Goal: Entertainment & Leisure: Consume media (video, audio)

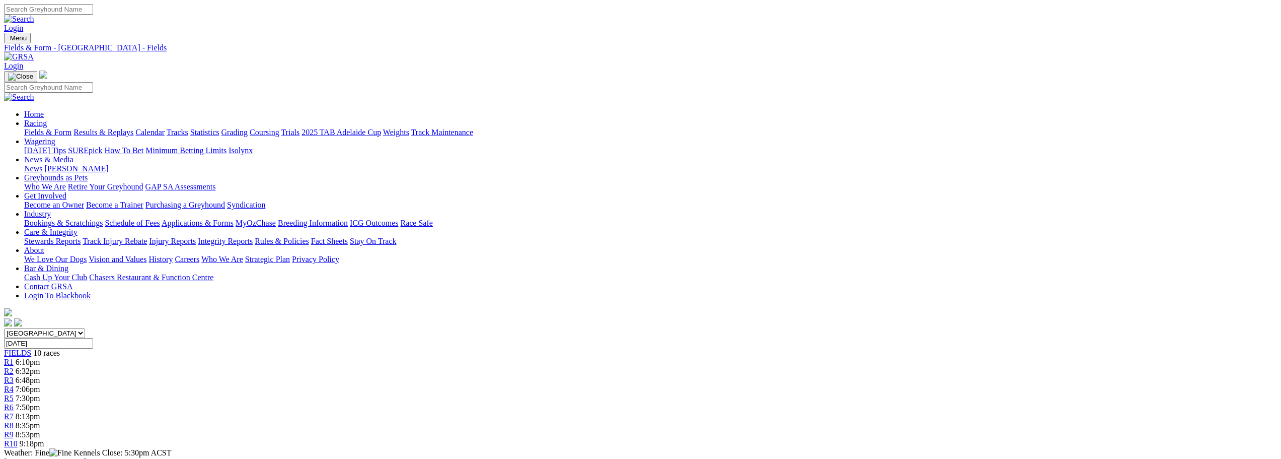
click at [133, 128] on link "Results & Replays" at bounding box center [103, 132] width 60 height 9
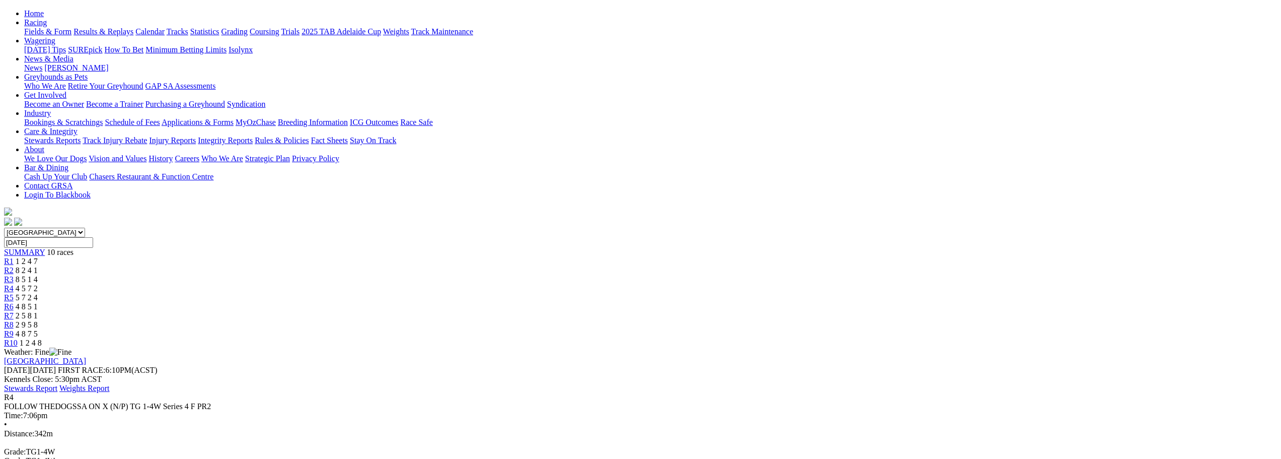
scroll to position [151, 0]
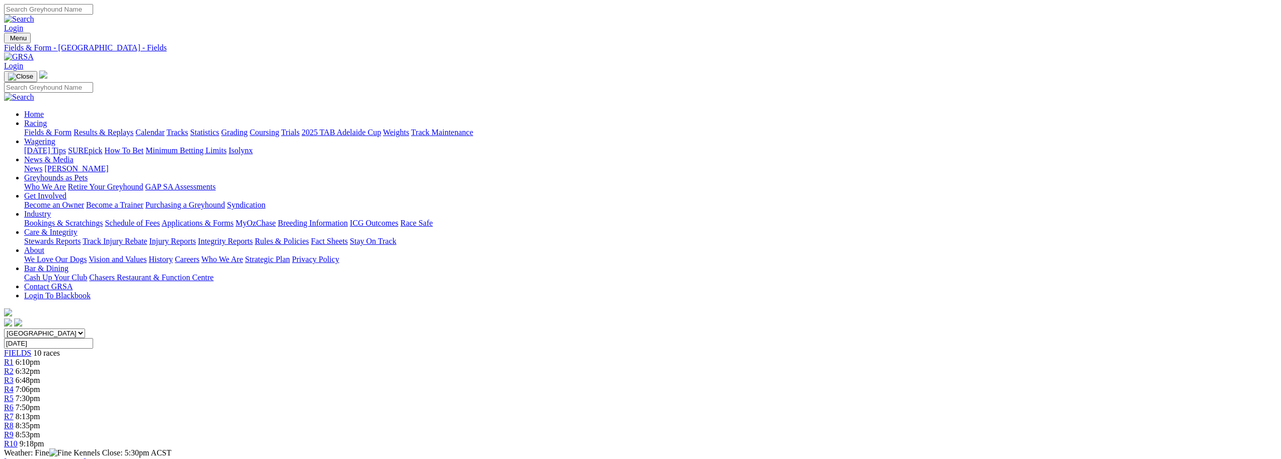
click at [133, 128] on link "Results & Replays" at bounding box center [103, 132] width 60 height 9
